Goal: Information Seeking & Learning: Learn about a topic

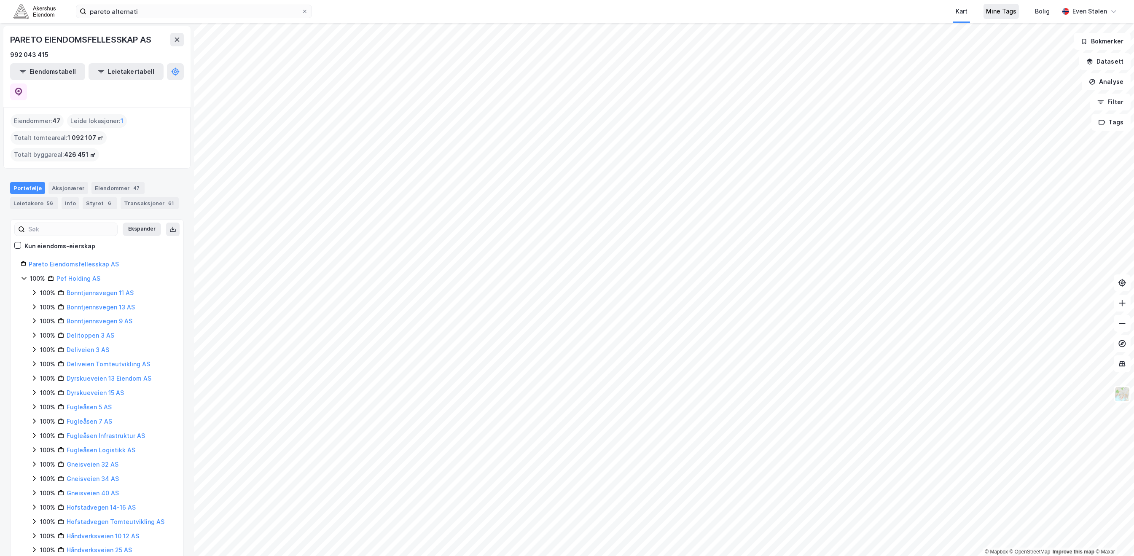
click at [1004, 10] on div "Mine Tags" at bounding box center [1001, 11] width 30 height 10
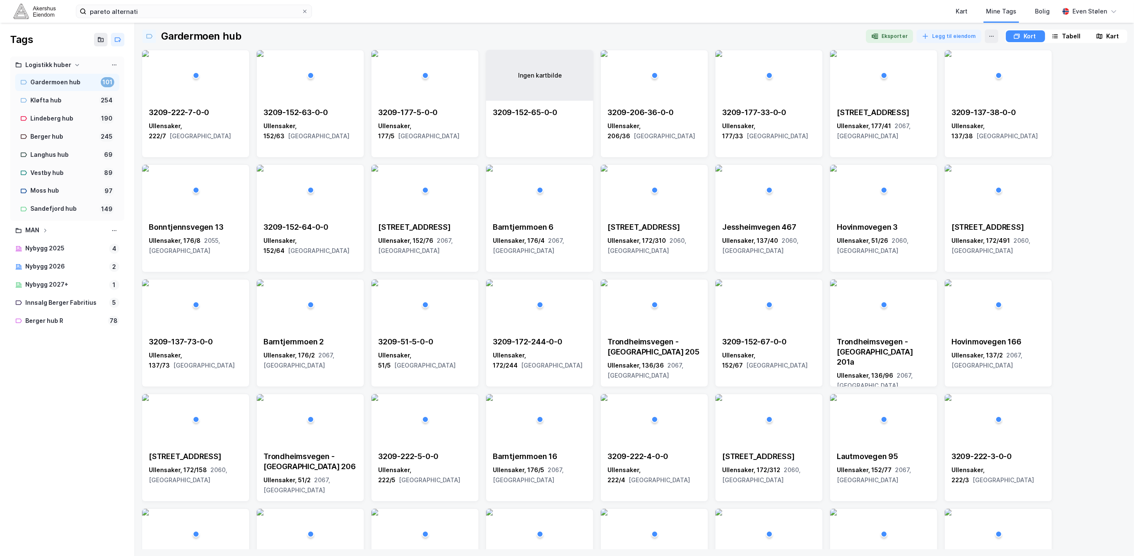
click at [50, 60] on div "Logistikk huber" at bounding box center [48, 65] width 46 height 11
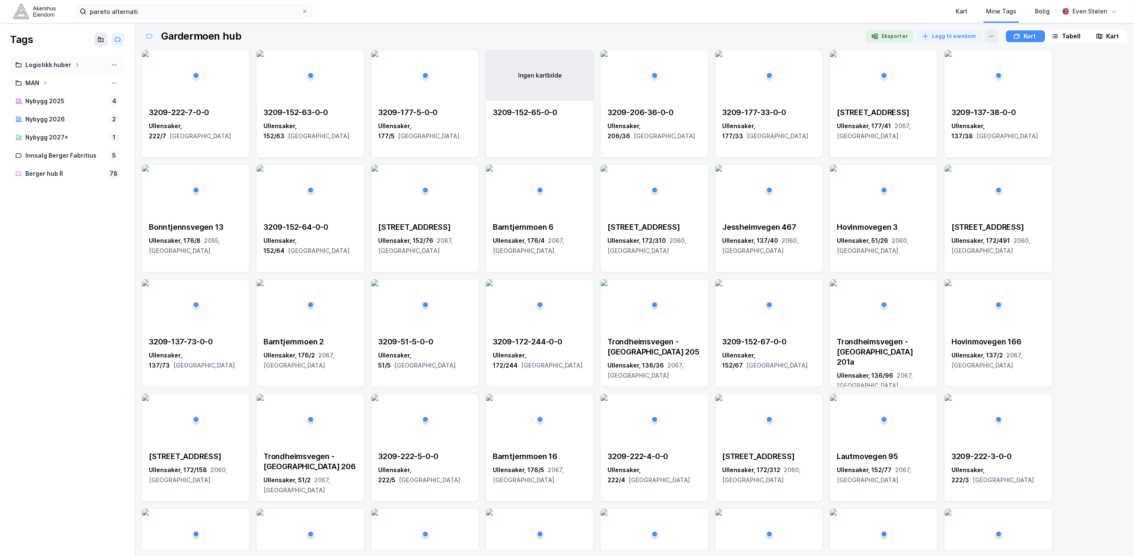
click at [52, 63] on div "Logistikk huber" at bounding box center [48, 65] width 46 height 11
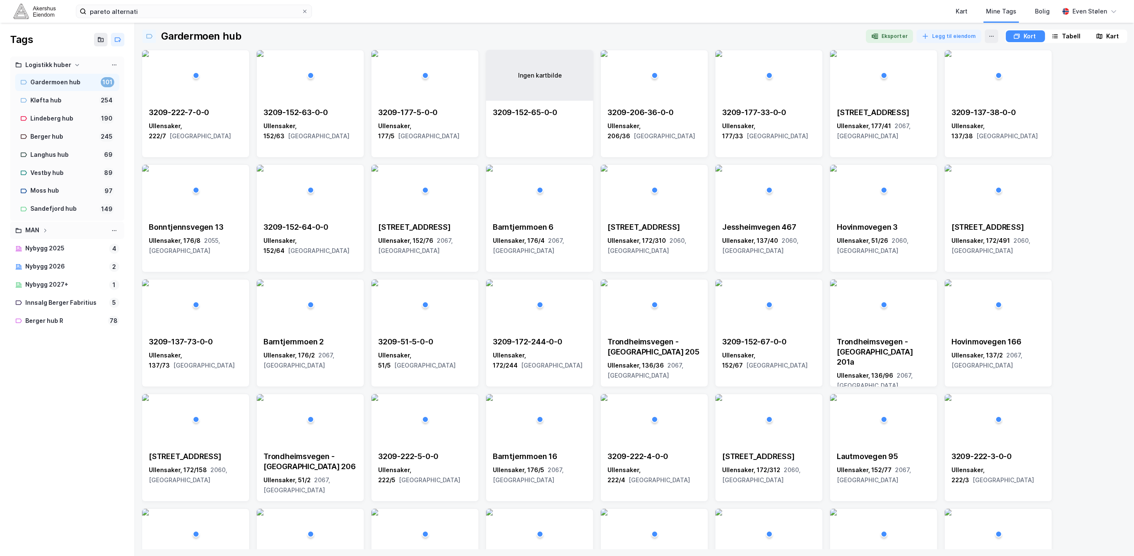
click at [46, 231] on icon at bounding box center [45, 230] width 2 height 4
click at [35, 248] on div "MAN" at bounding box center [65, 247] width 70 height 11
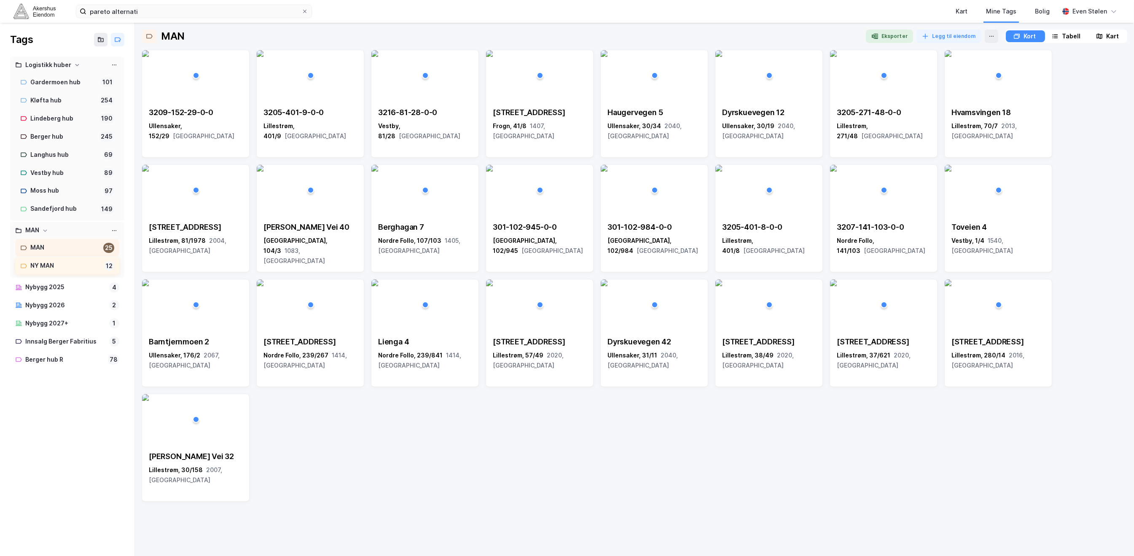
click at [60, 265] on div "NY MAN" at bounding box center [65, 266] width 70 height 11
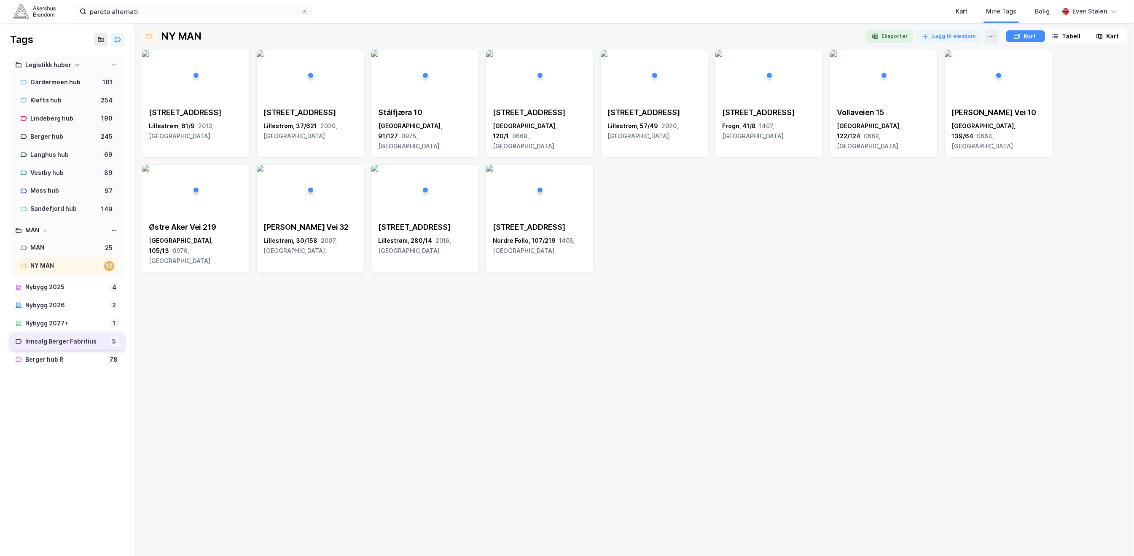
click at [93, 341] on div "Innsalg Berger Fabritius" at bounding box center [65, 341] width 81 height 11
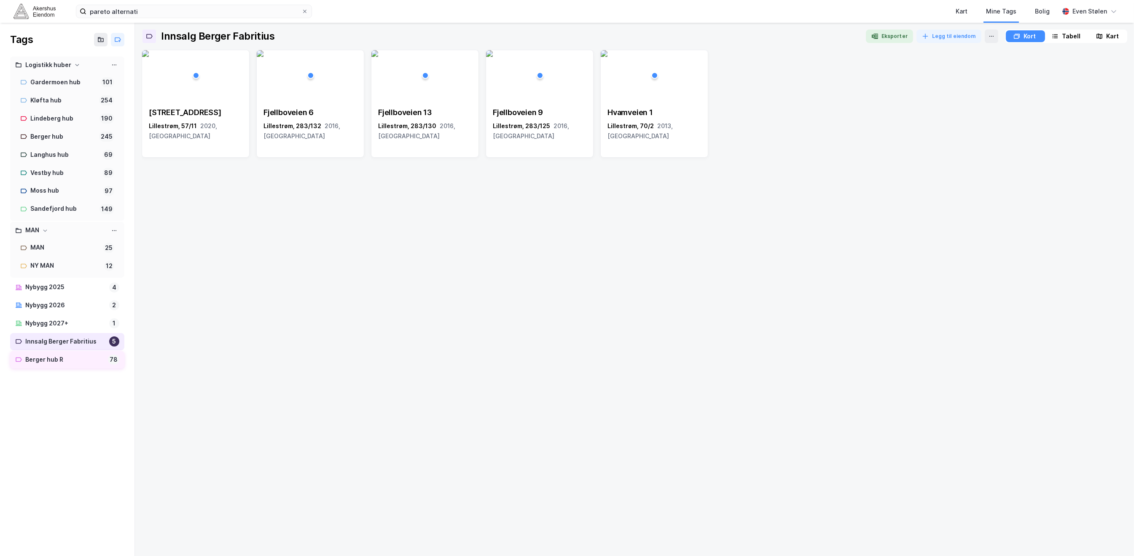
click at [87, 361] on div "Berger hub R" at bounding box center [64, 360] width 79 height 11
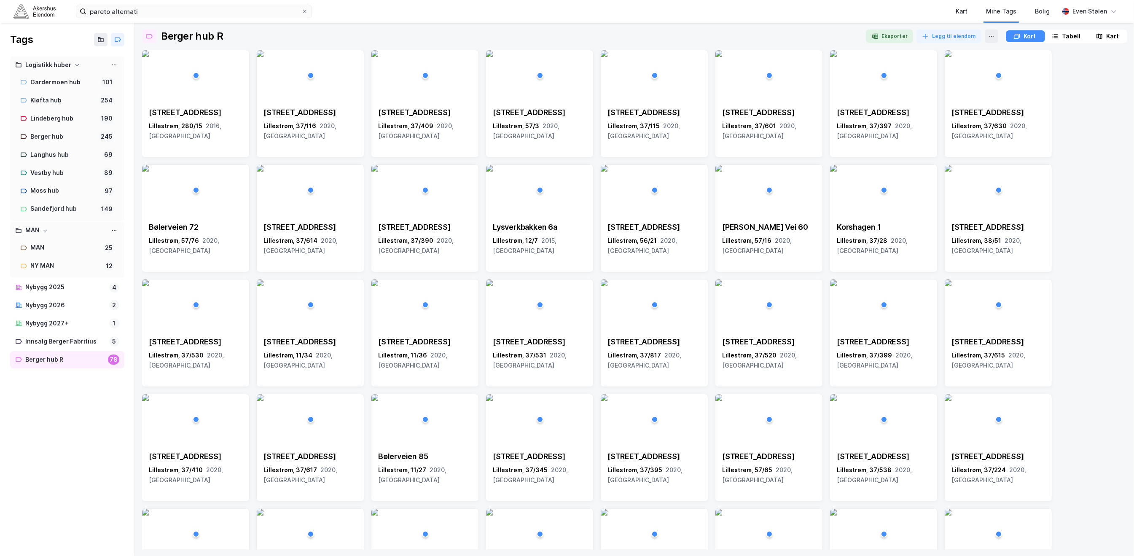
click at [86, 437] on div "Tags Logistikk huber [GEOGRAPHIC_DATA] hub 101 Kløfta hub 254 [GEOGRAPHIC_DATA]…" at bounding box center [67, 289] width 135 height 533
click at [61, 43] on div "Tags" at bounding box center [67, 40] width 134 height 34
click at [34, 9] on img at bounding box center [34, 11] width 42 height 15
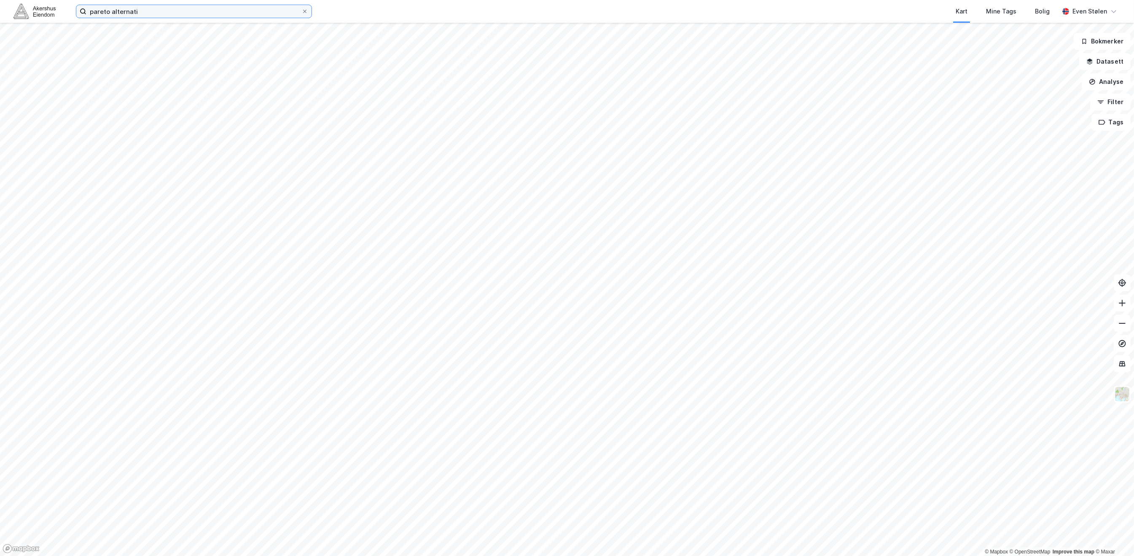
click at [150, 10] on input "pareto alternati" at bounding box center [193, 11] width 215 height 13
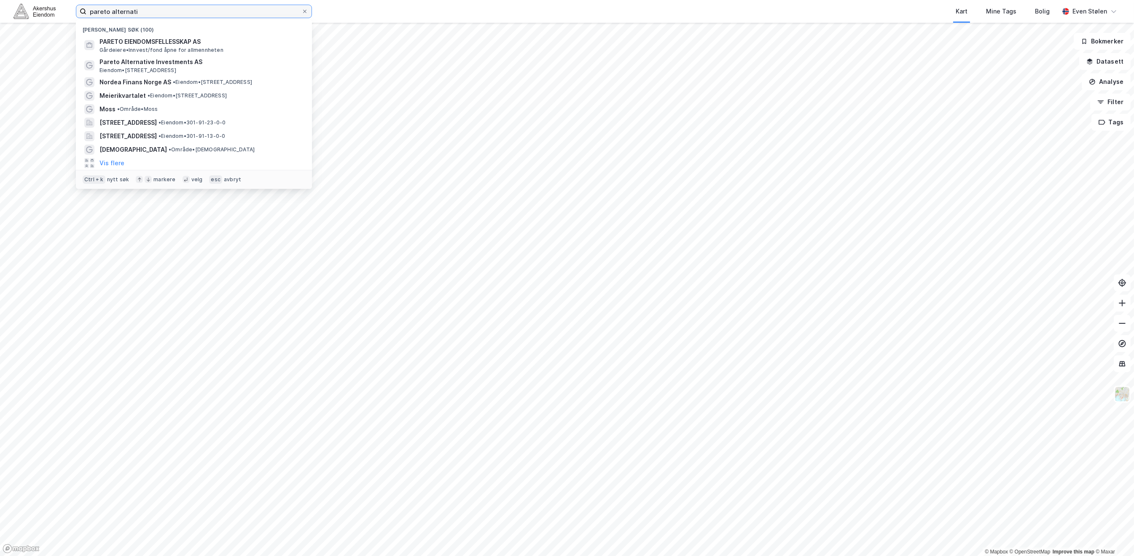
click at [150, 10] on input "pareto alternati" at bounding box center [193, 11] width 215 height 13
click at [45, 10] on img at bounding box center [34, 11] width 42 height 15
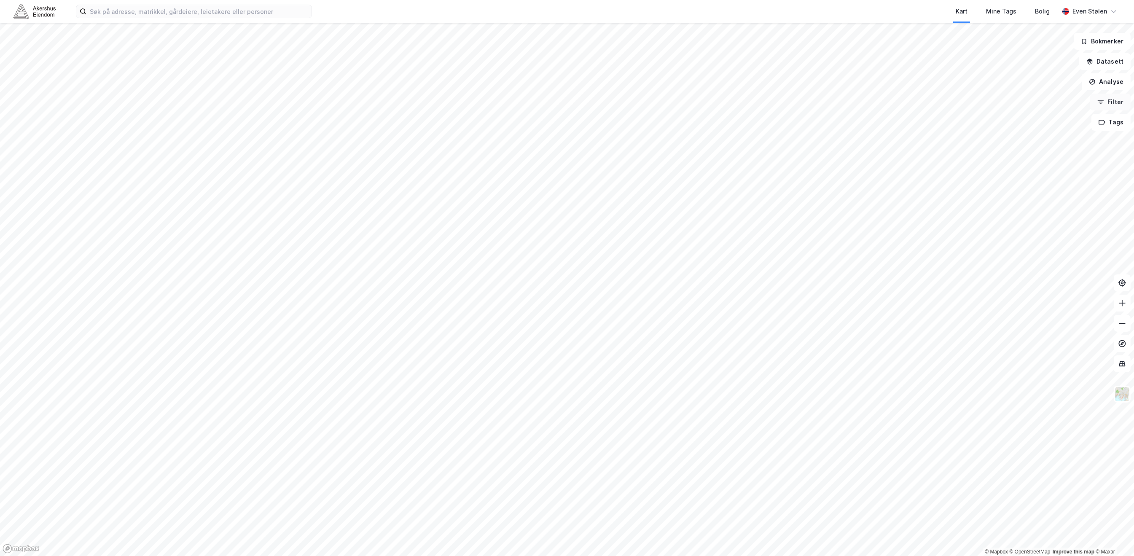
click at [1116, 108] on button "Filter" at bounding box center [1110, 102] width 40 height 17
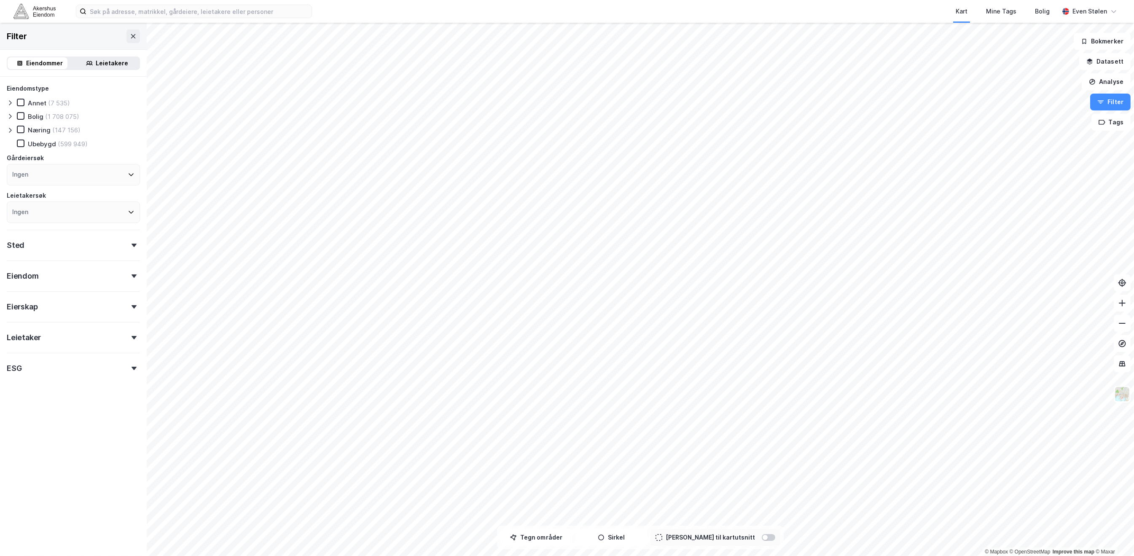
click at [114, 238] on div "Sted" at bounding box center [73, 242] width 133 height 24
click at [116, 239] on div "Sted" at bounding box center [73, 242] width 133 height 24
click at [128, 244] on div at bounding box center [134, 245] width 12 height 3
click at [112, 281] on div "Eiendom" at bounding box center [73, 273] width 133 height 24
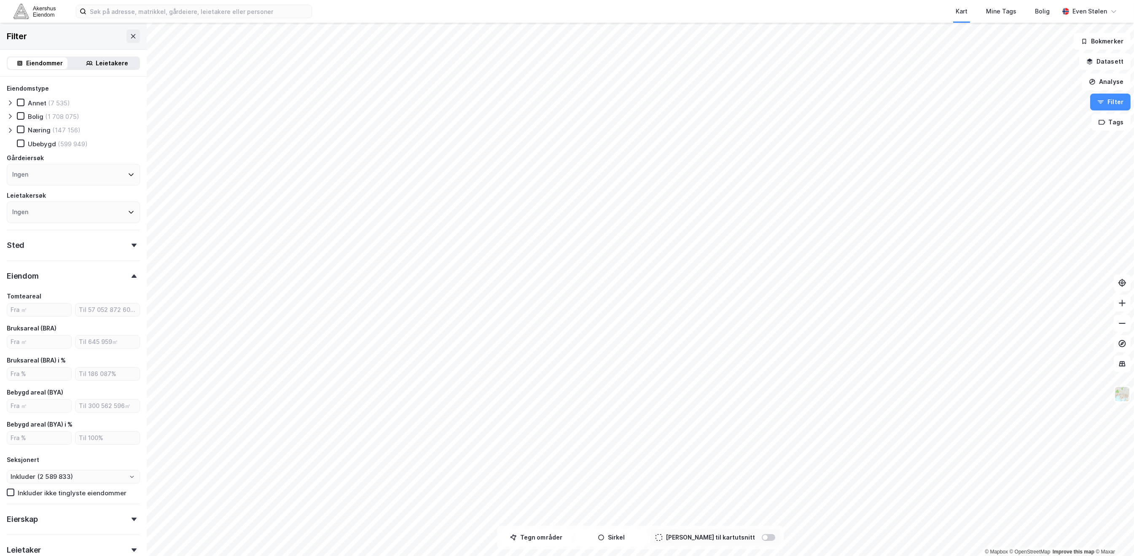
scroll to position [56, 0]
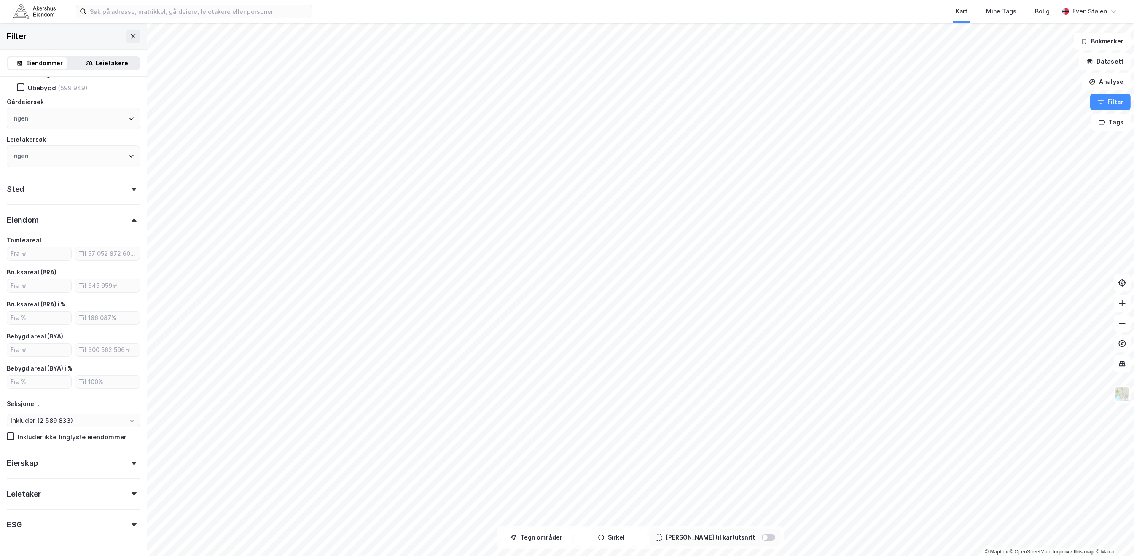
click at [132, 218] on icon at bounding box center [134, 219] width 5 height 3
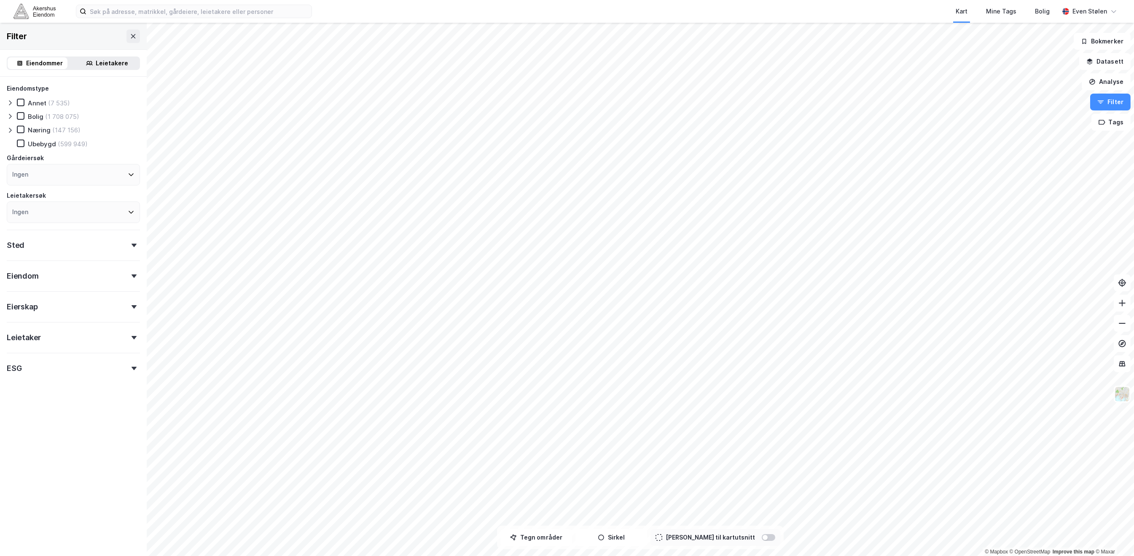
click at [132, 306] on icon at bounding box center [134, 306] width 5 height 3
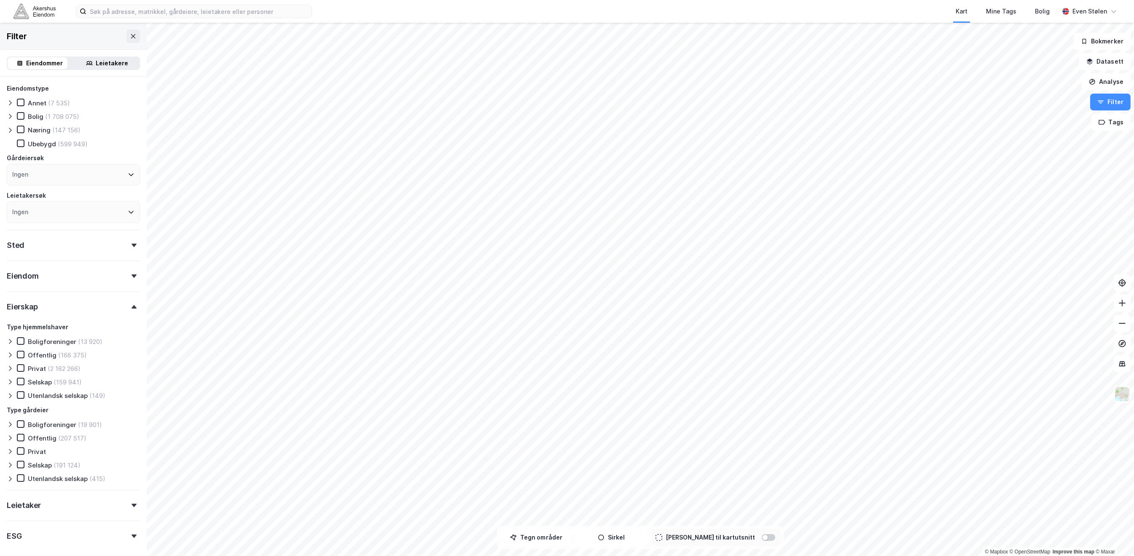
click at [115, 301] on div "Eierskap" at bounding box center [73, 303] width 133 height 24
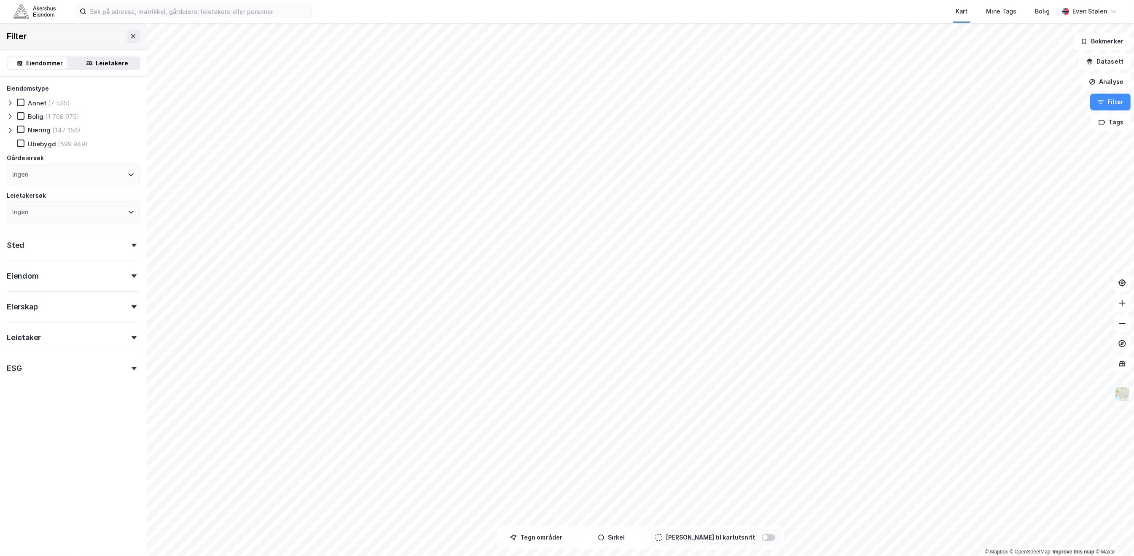
click at [10, 129] on icon at bounding box center [10, 130] width 7 height 7
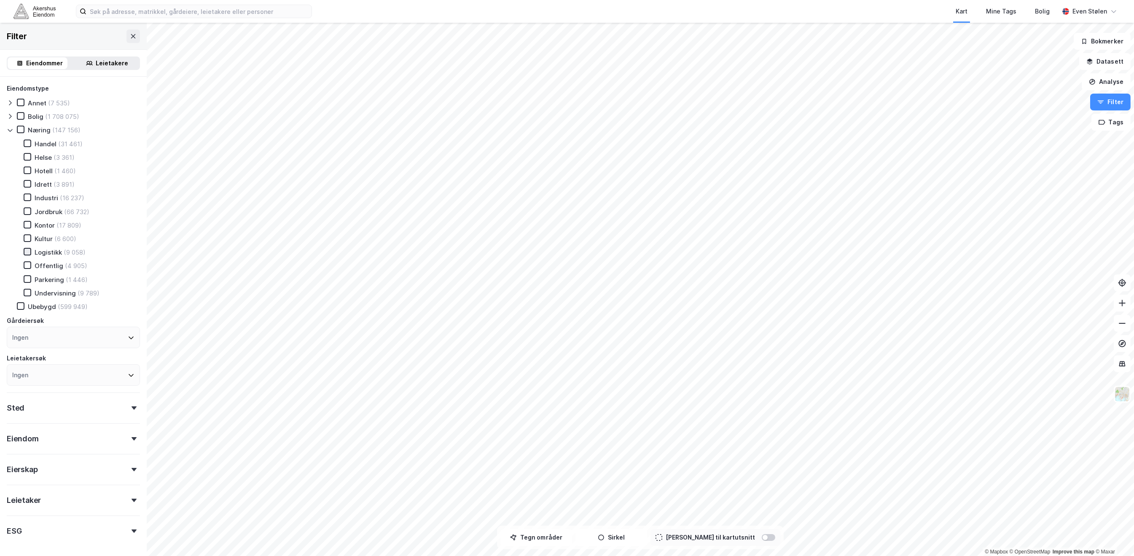
click at [27, 250] on icon at bounding box center [27, 251] width 5 height 3
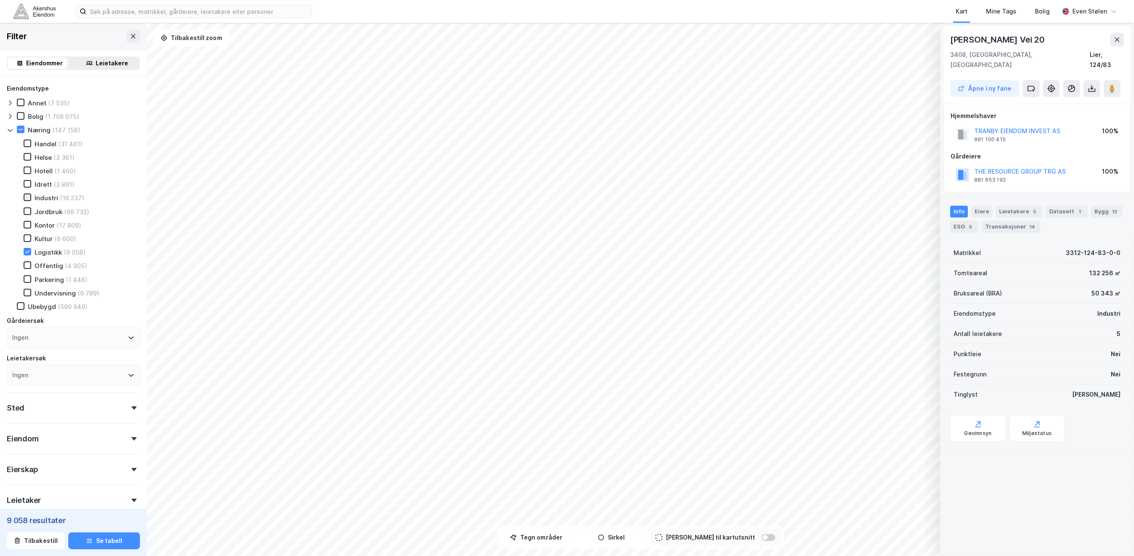
click at [27, 195] on icon at bounding box center [27, 197] width 6 height 6
click at [1117, 41] on icon at bounding box center [1117, 39] width 7 height 7
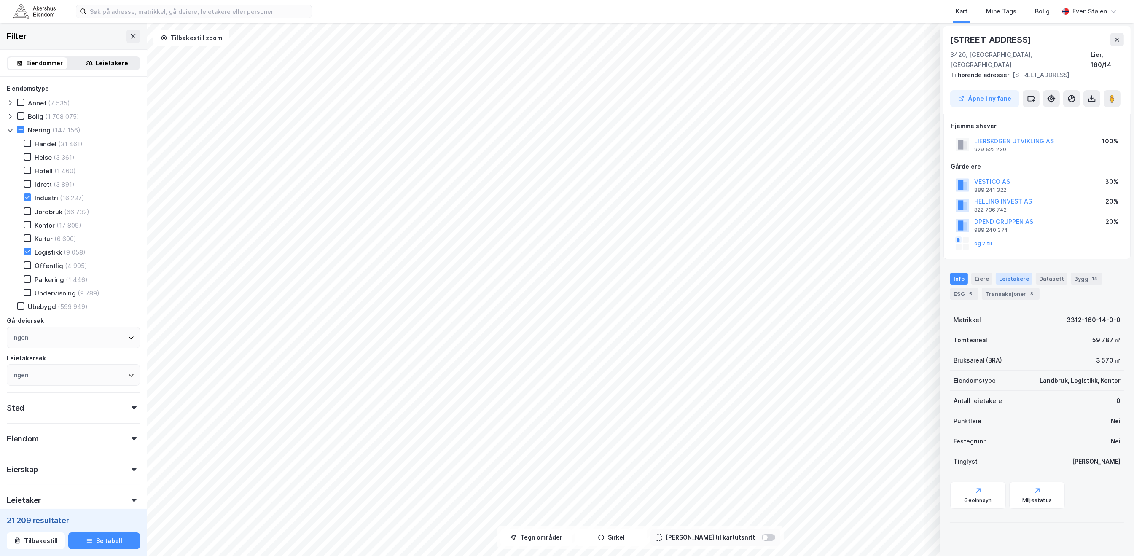
click at [1014, 273] on div "Leietakere" at bounding box center [1014, 279] width 37 height 12
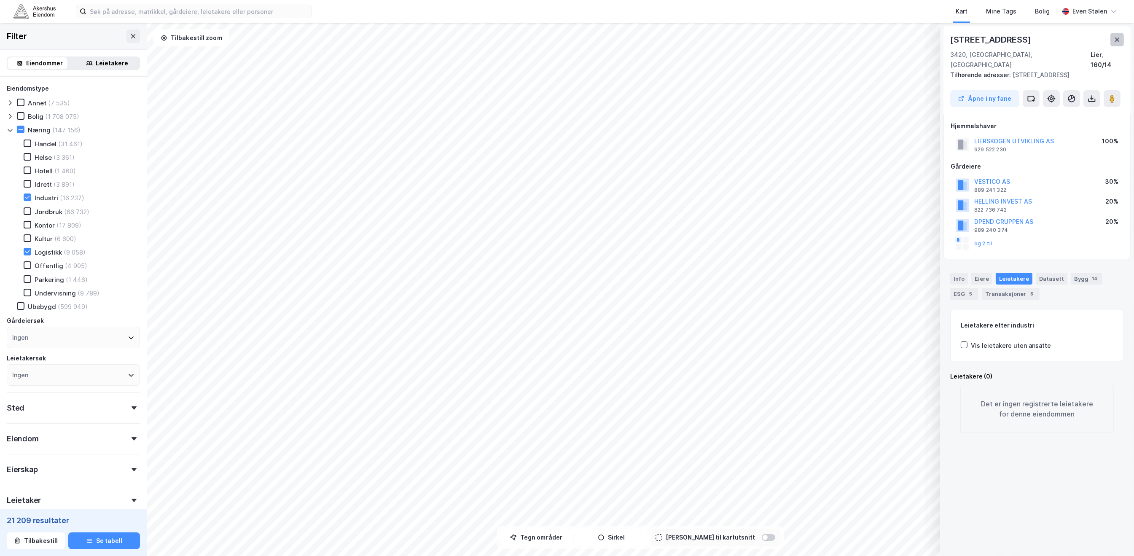
click at [1118, 40] on icon at bounding box center [1117, 40] width 5 height 4
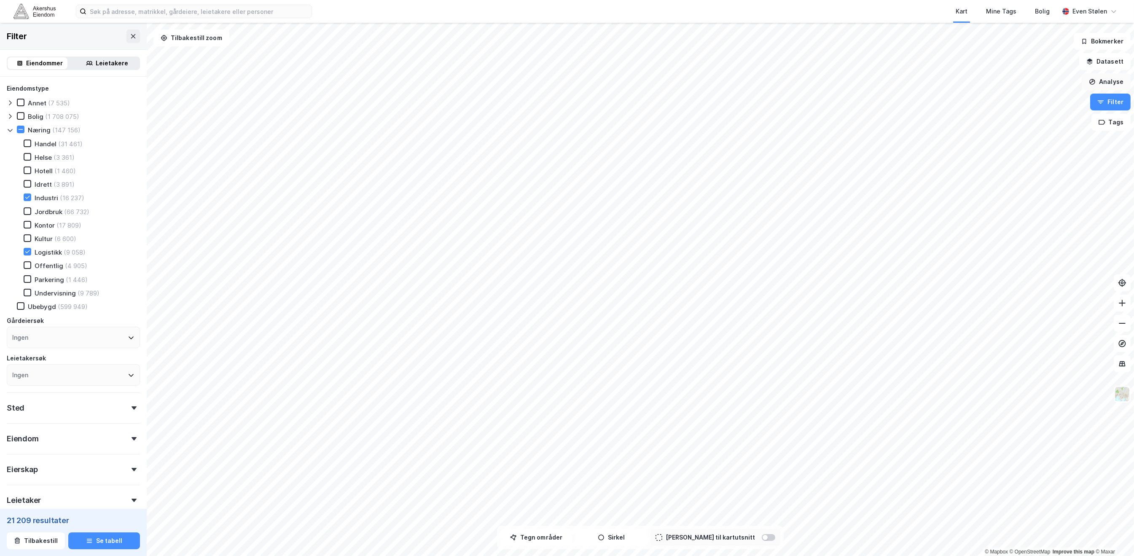
click at [1115, 78] on button "Analyse" at bounding box center [1106, 81] width 49 height 17
click at [1034, 102] on div "Tegn område" at bounding box center [1032, 99] width 73 height 7
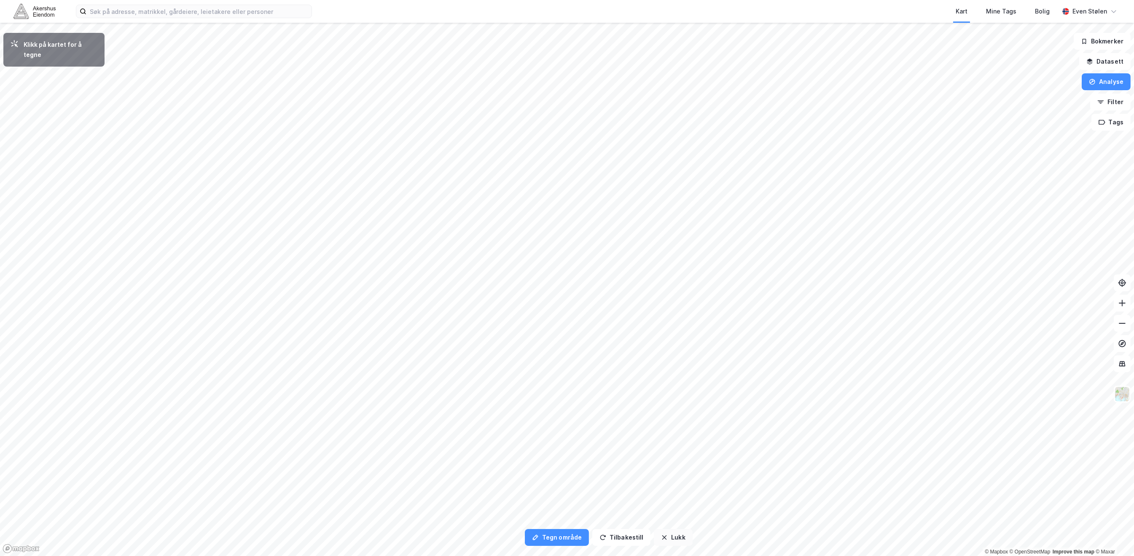
click at [675, 537] on button "Lukk" at bounding box center [673, 537] width 38 height 17
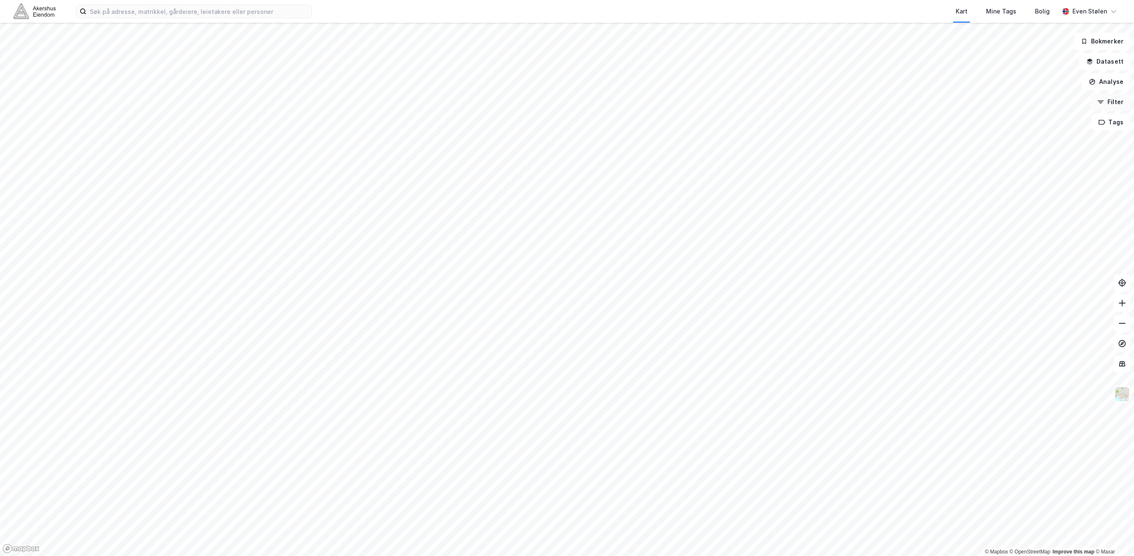
click at [1108, 100] on button "Filter" at bounding box center [1110, 102] width 40 height 17
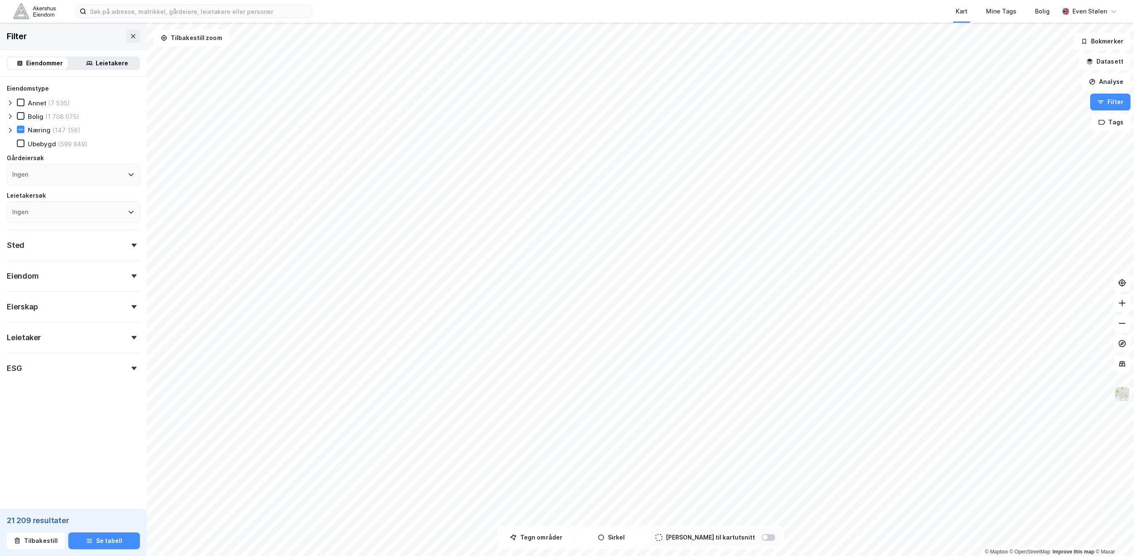
click at [11, 129] on icon at bounding box center [10, 130] width 3 height 5
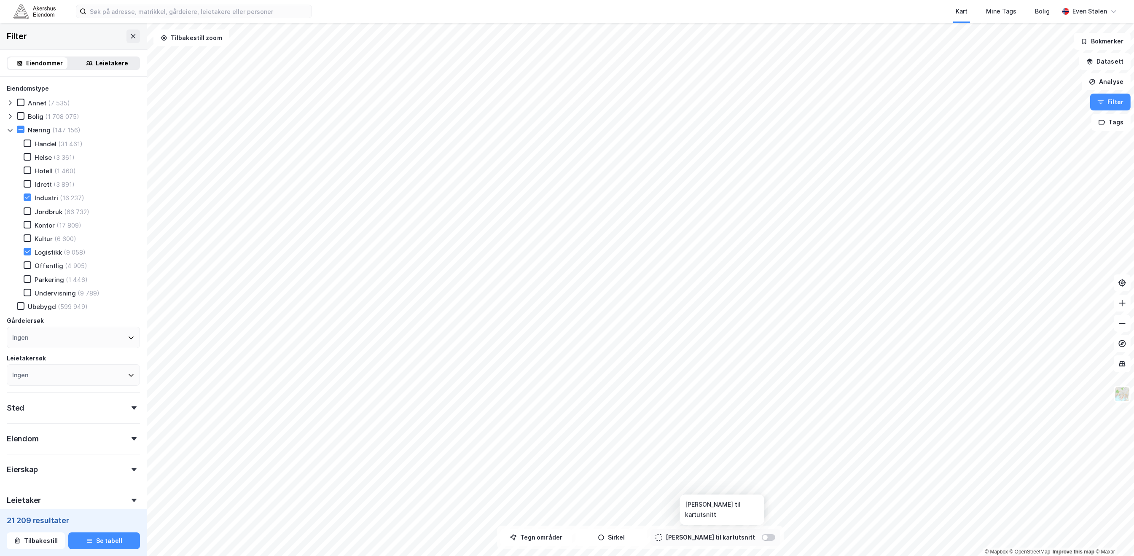
click at [762, 539] on div at bounding box center [768, 537] width 13 height 7
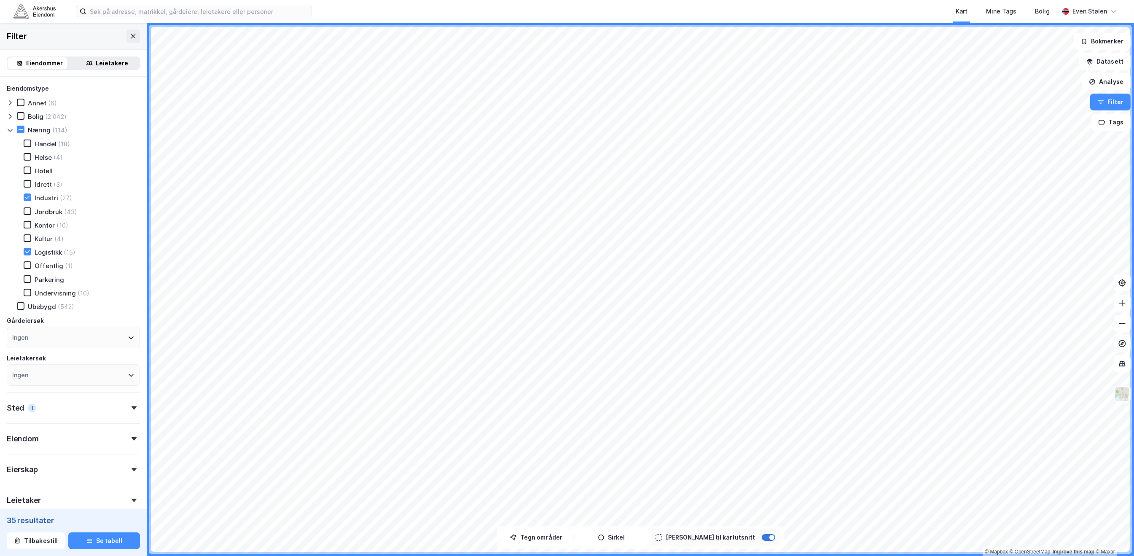
click at [762, 538] on div at bounding box center [768, 537] width 13 height 7
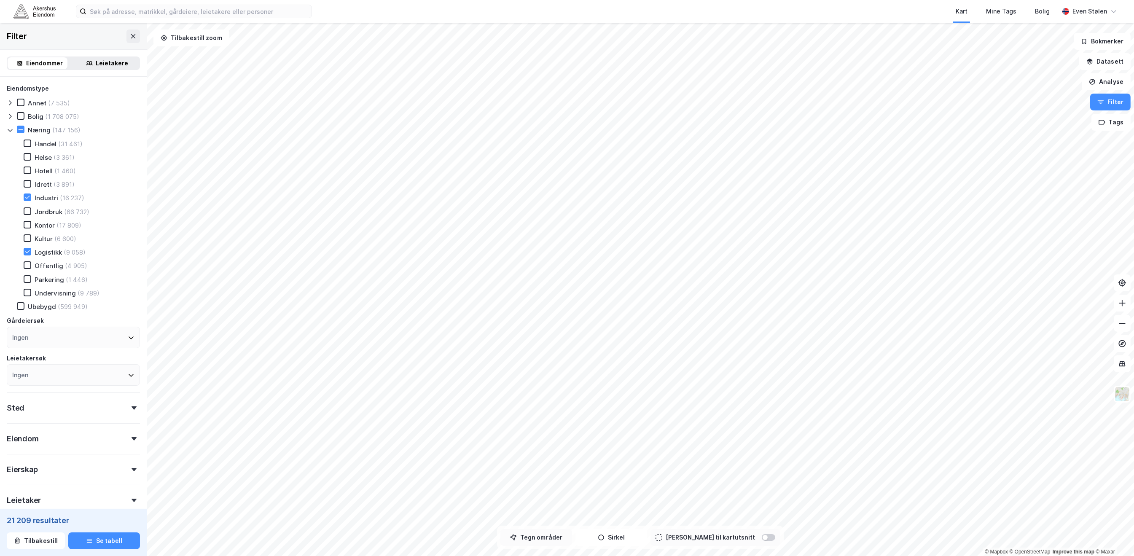
click at [550, 536] on button "Tegn områder" at bounding box center [536, 537] width 72 height 17
click at [94, 542] on button "Se tabell" at bounding box center [104, 540] width 72 height 17
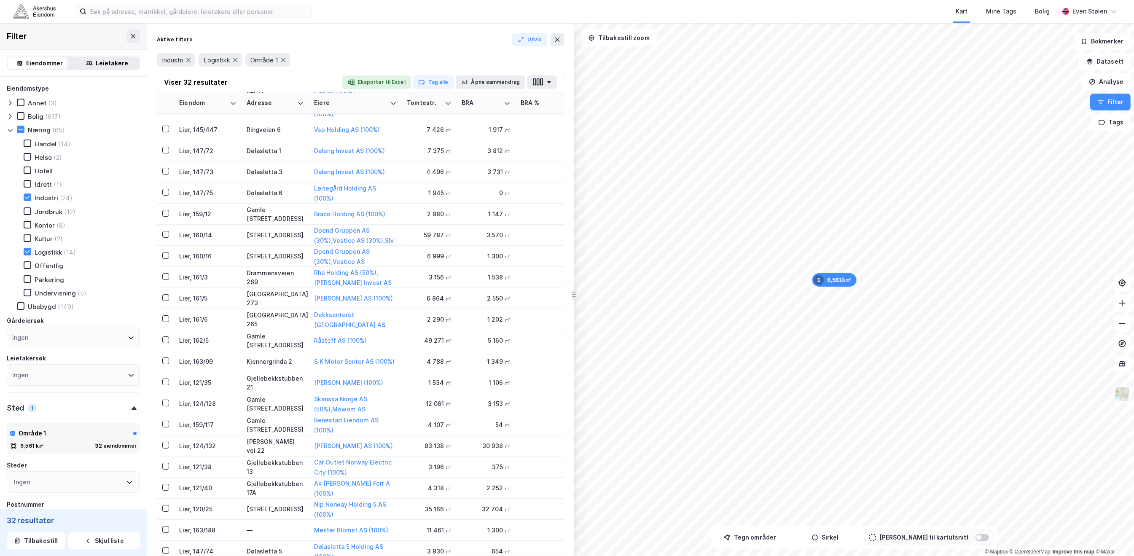
scroll to position [241, 0]
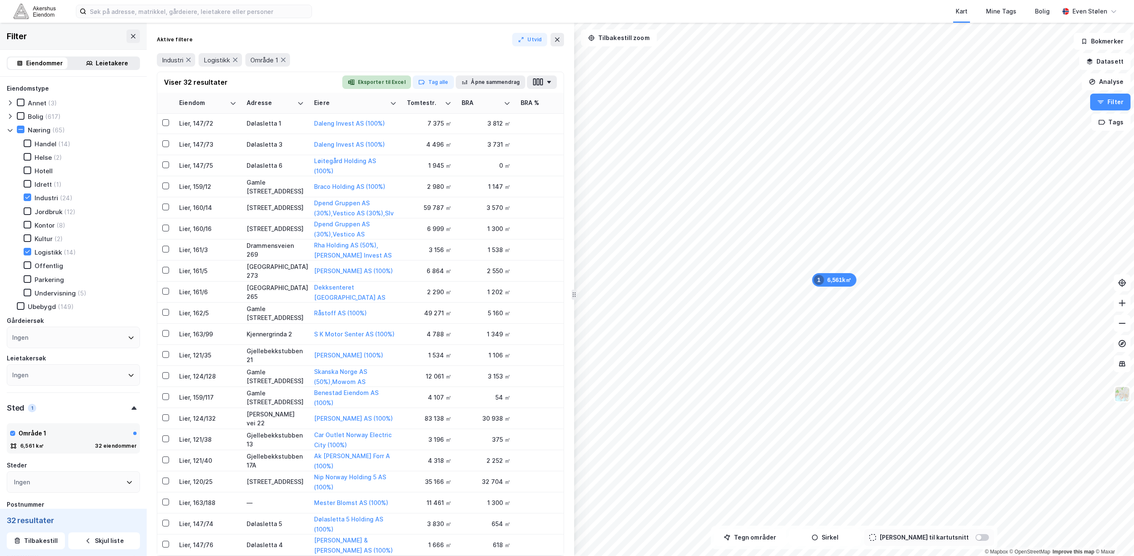
click at [375, 83] on button "Eksporter til Excel" at bounding box center [376, 81] width 69 height 13
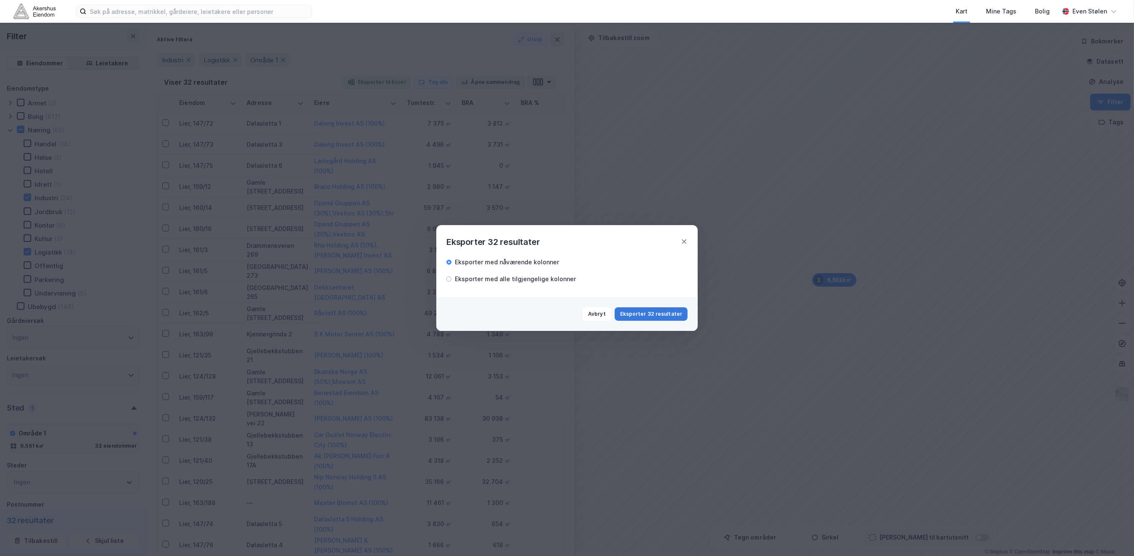
click at [657, 313] on button "Eksporter 32 resultater" at bounding box center [651, 313] width 73 height 13
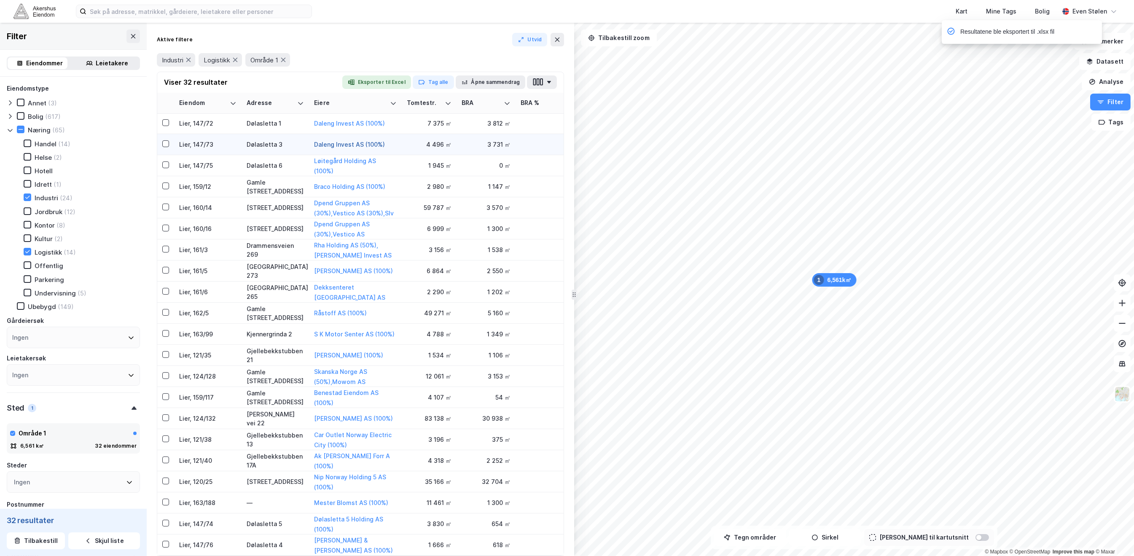
drag, startPoint x: 380, startPoint y: 218, endPoint x: 352, endPoint y: 139, distance: 83.9
click at [352, 139] on tbody "Lier, 120/29 Drammensveien 185 Lier Logistikkbygg AS (100%) 25 000 ㎡ 17 708 ㎡ 7…" at bounding box center [360, 218] width 406 height 674
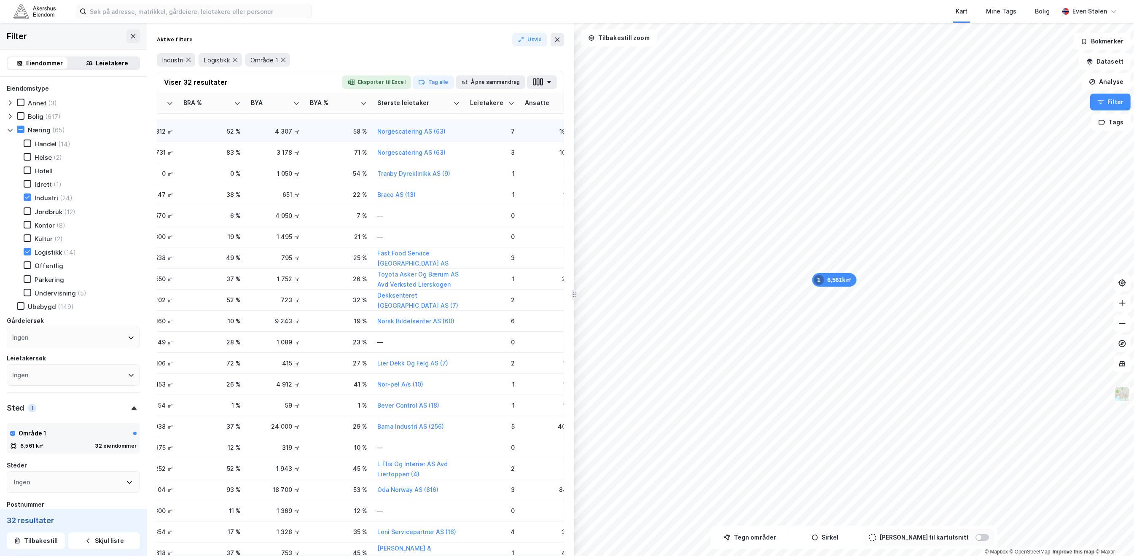
scroll to position [241, 337]
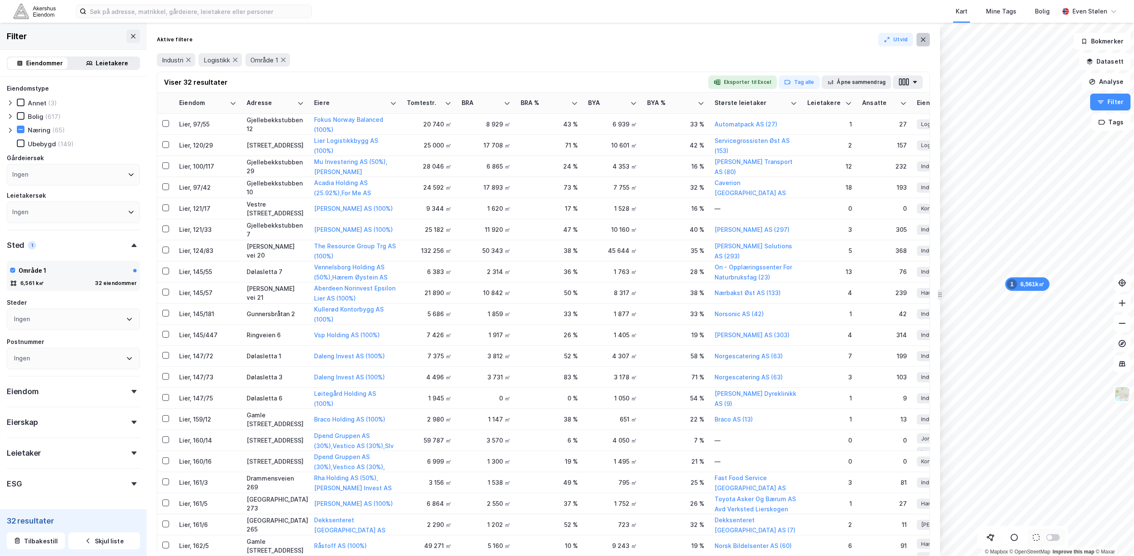
click at [924, 39] on icon at bounding box center [923, 40] width 5 height 4
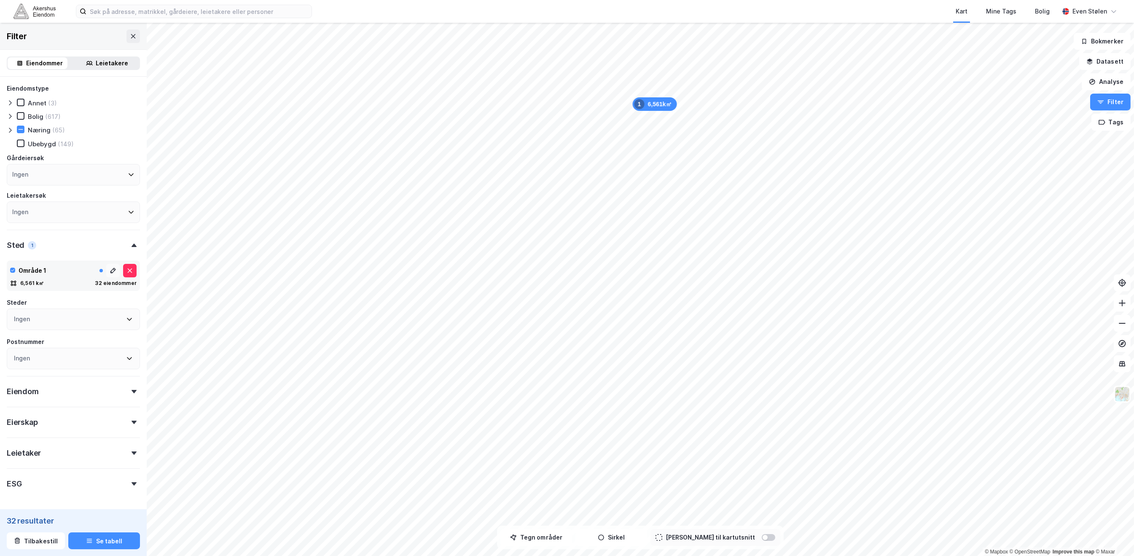
click at [110, 270] on icon at bounding box center [112, 270] width 5 height 5
click at [123, 269] on button at bounding box center [129, 270] width 13 height 13
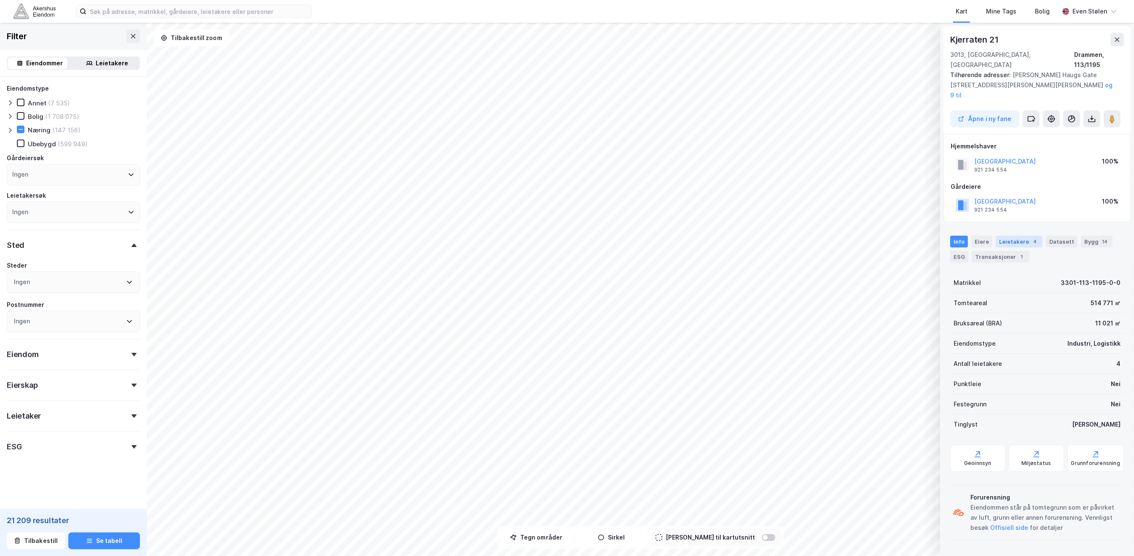
click at [1020, 236] on div "Leietakere 4" at bounding box center [1019, 242] width 47 height 12
